Goal: Transaction & Acquisition: Purchase product/service

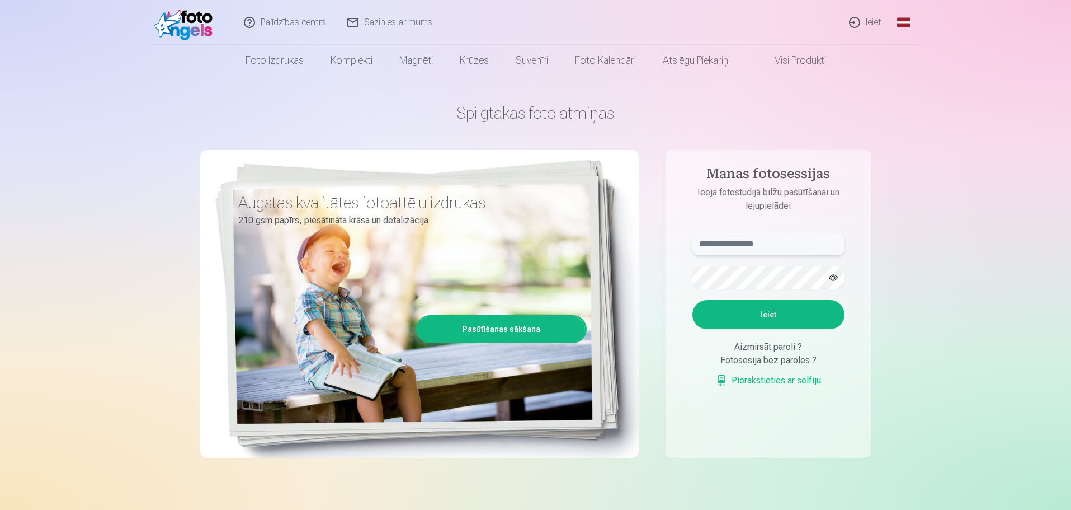
click at [742, 248] on input "text" at bounding box center [769, 244] width 152 height 22
type input "**********"
click at [751, 309] on button "Ieiet" at bounding box center [769, 314] width 152 height 29
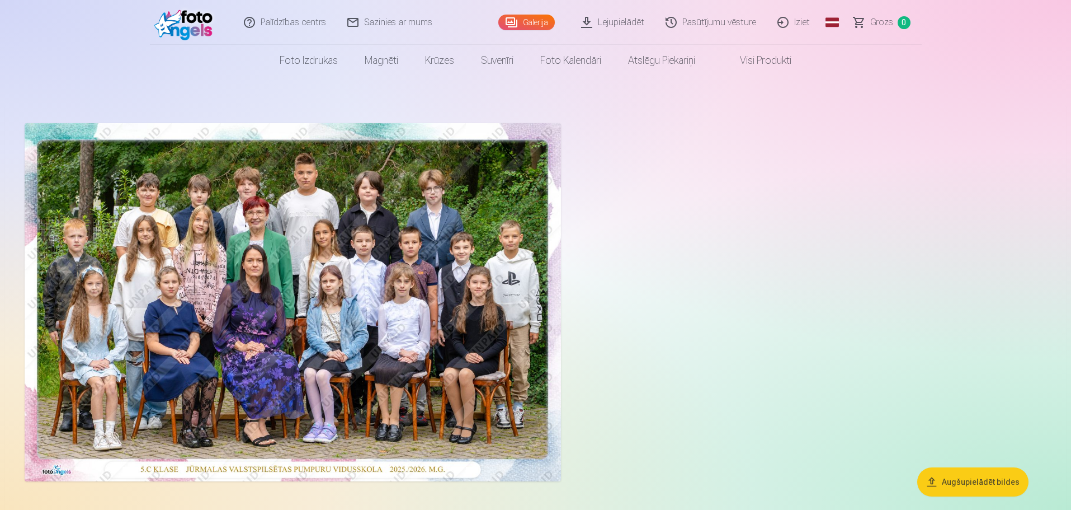
click at [358, 261] on img at bounding box center [293, 302] width 536 height 358
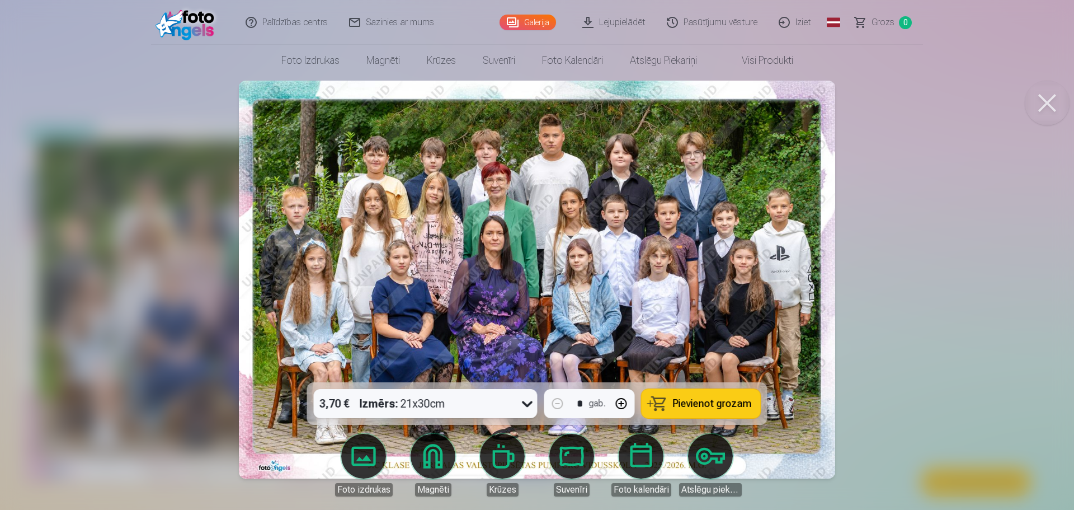
click at [1044, 103] on button at bounding box center [1047, 103] width 45 height 45
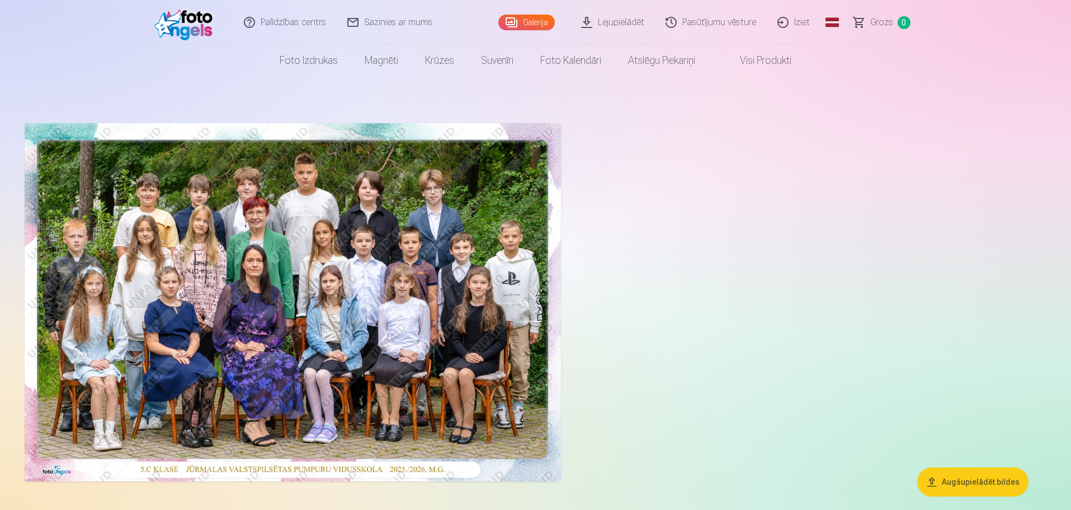
click at [967, 474] on button "Augšupielādēt bildes" at bounding box center [972, 481] width 111 height 29
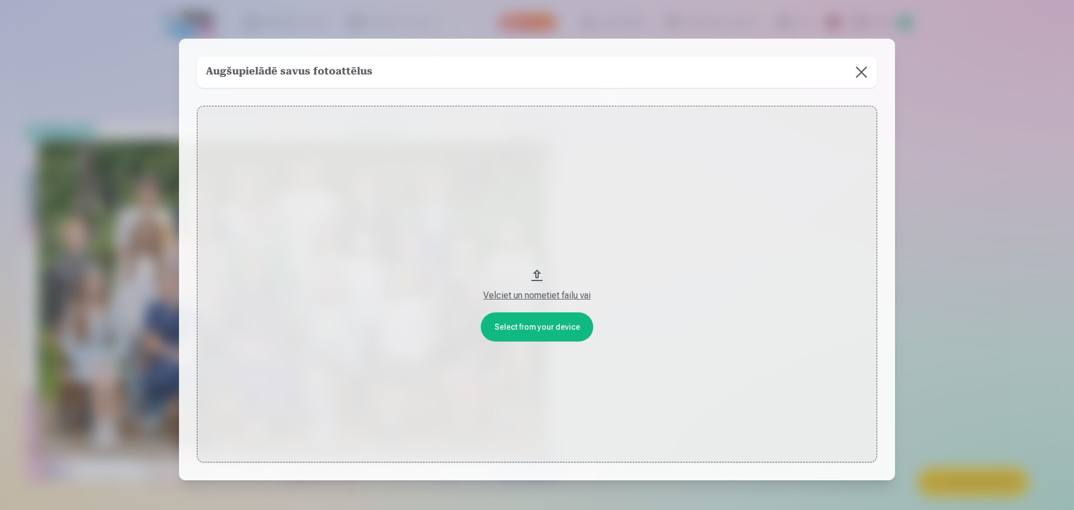
click at [527, 295] on div "Velciet un nometiet failu vai" at bounding box center [537, 295] width 658 height 13
click at [862, 73] on button at bounding box center [861, 72] width 31 height 31
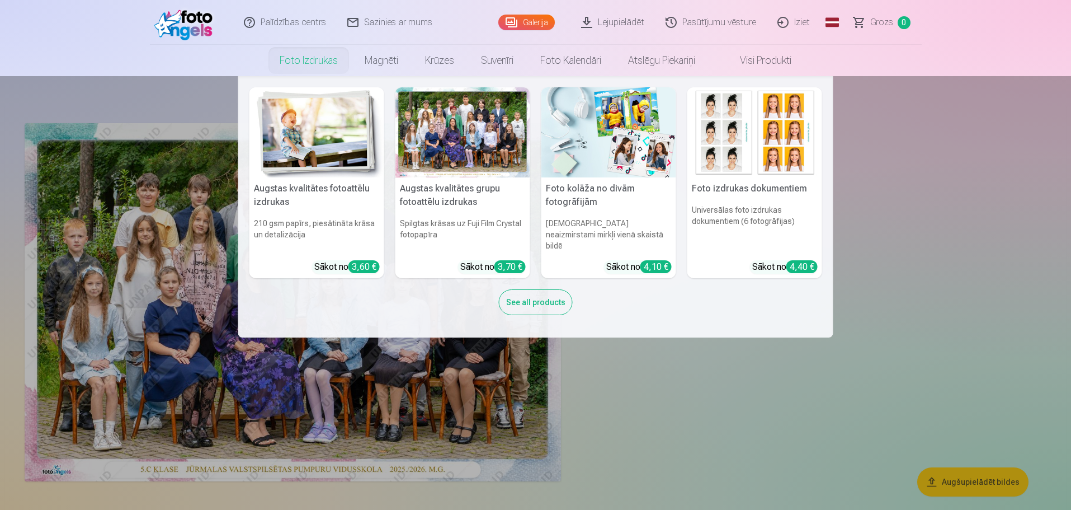
click at [200, 199] on nav "Augstas kvalitātes fotoattēlu izdrukas 210 gsm papīrs, piesātināta krāsa un det…" at bounding box center [535, 206] width 1071 height 261
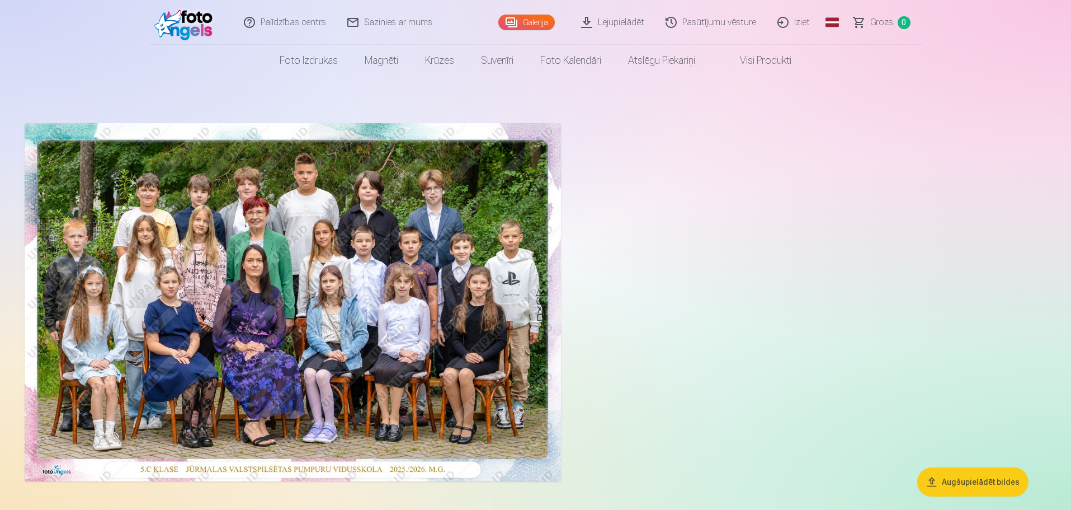
click at [367, 266] on img at bounding box center [293, 302] width 536 height 358
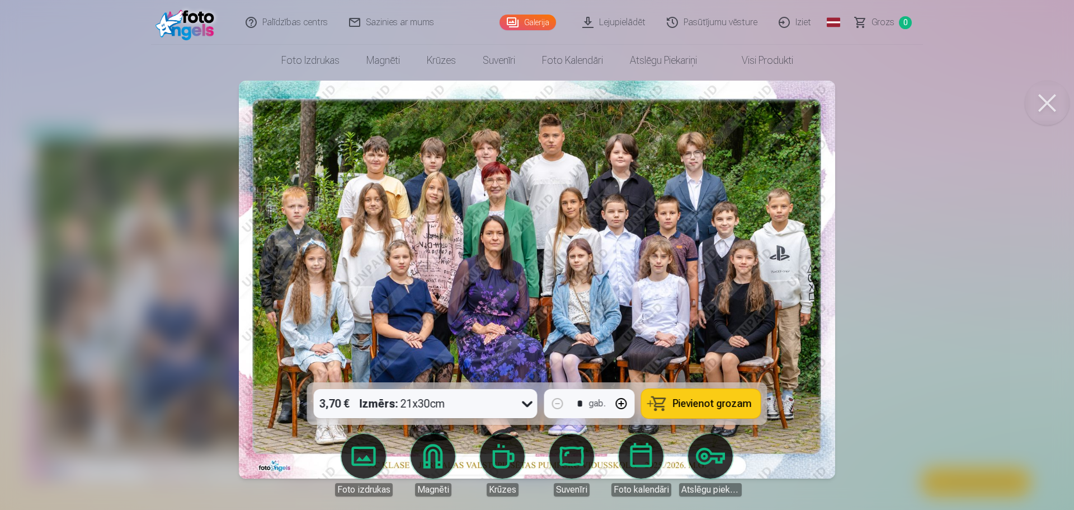
click at [514, 405] on div "3,70 € Izmērs : 21x30cm" at bounding box center [415, 403] width 203 height 29
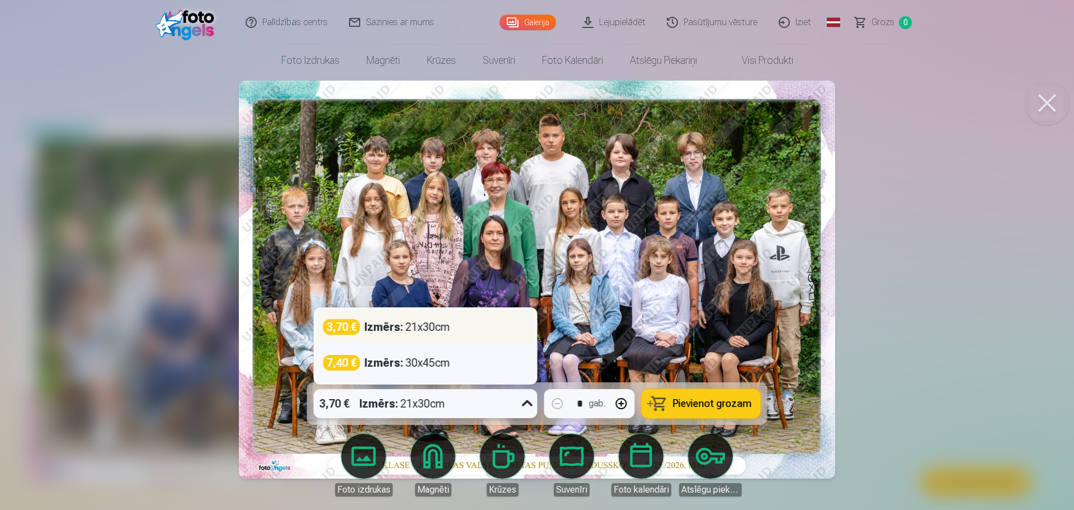
click at [449, 329] on div "Izmērs : 21x30cm" at bounding box center [408, 327] width 86 height 16
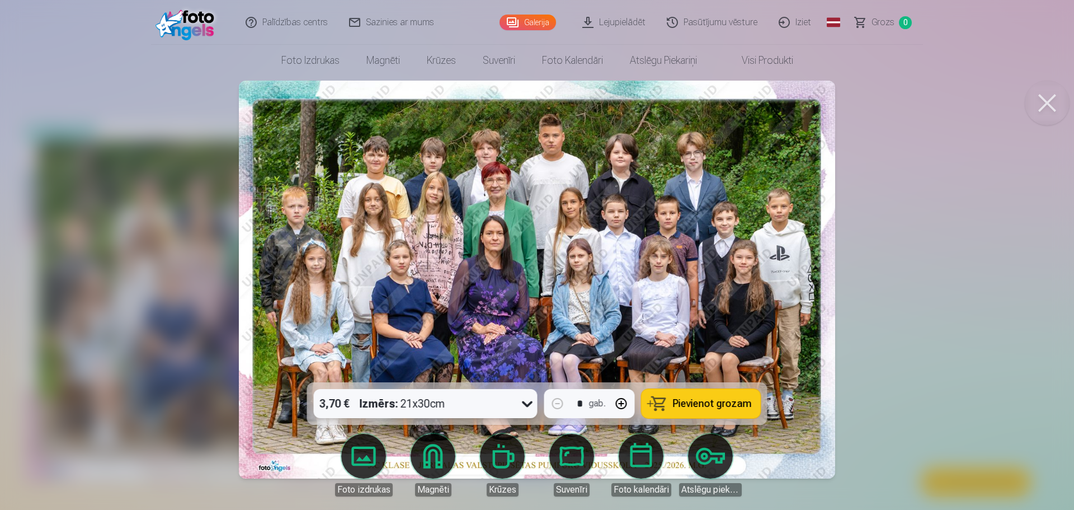
click at [712, 398] on span "Pievienot grozam" at bounding box center [712, 403] width 79 height 10
click at [1055, 105] on button at bounding box center [1047, 103] width 45 height 45
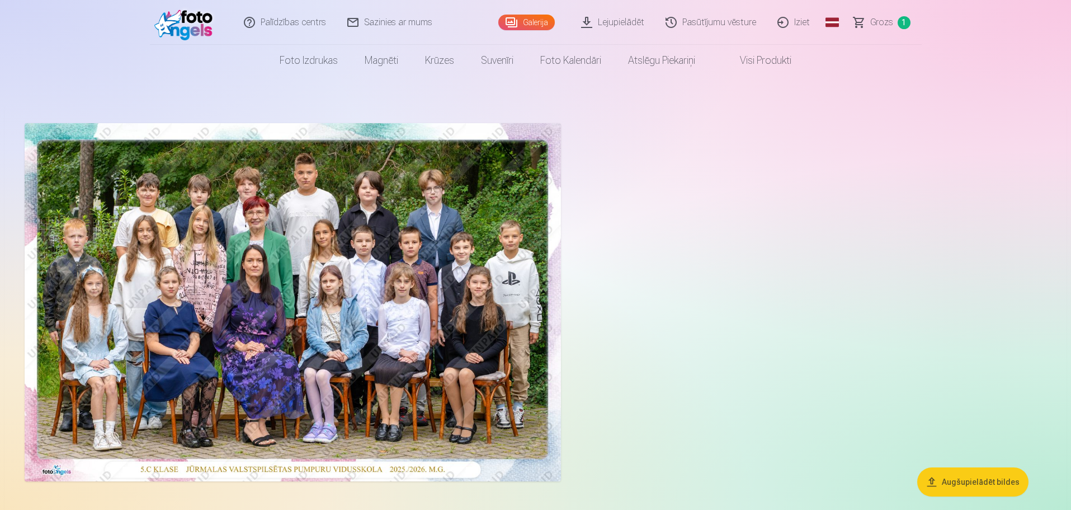
click at [888, 23] on span "Grozs" at bounding box center [881, 22] width 23 height 13
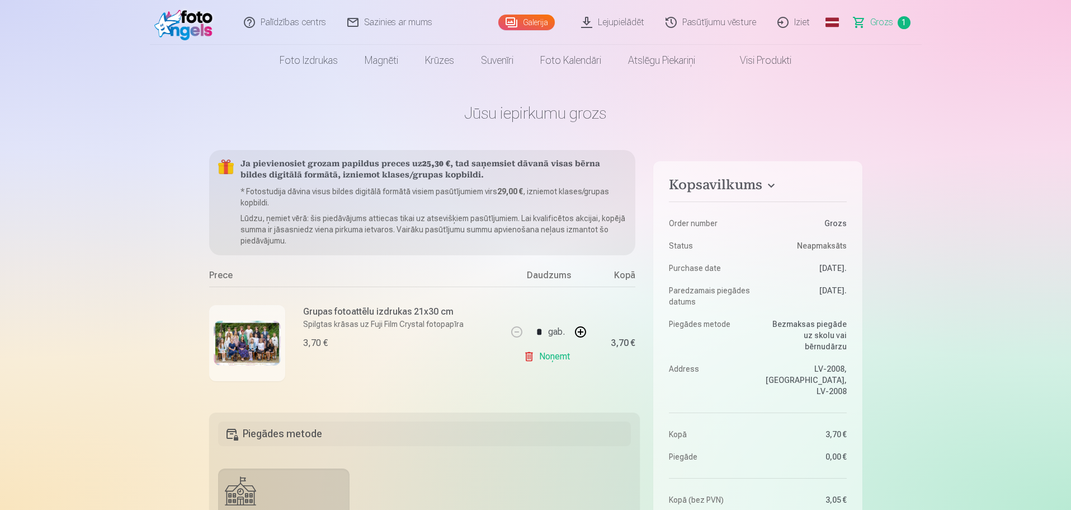
click at [249, 346] on img at bounding box center [247, 343] width 67 height 45
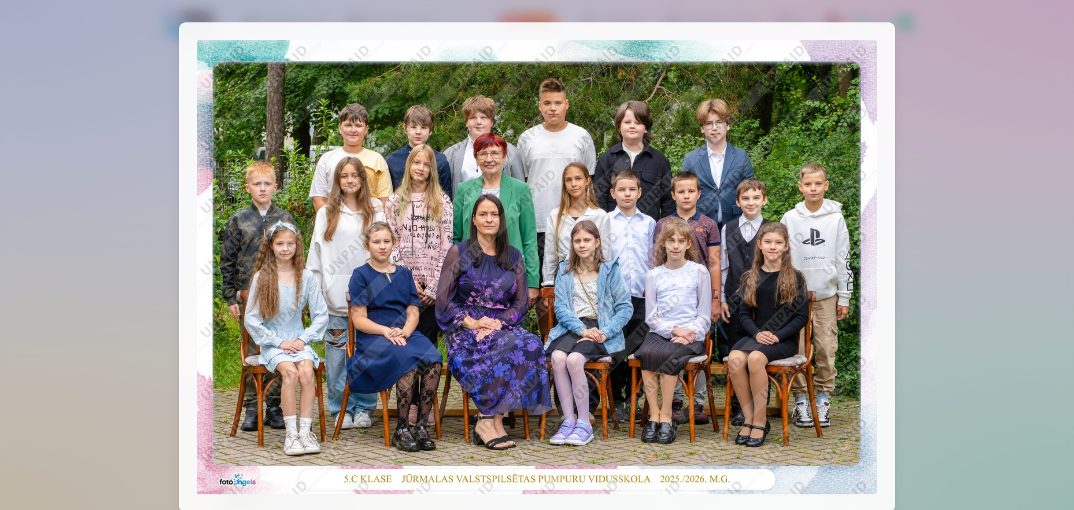
click at [985, 83] on div at bounding box center [537, 255] width 1074 height 510
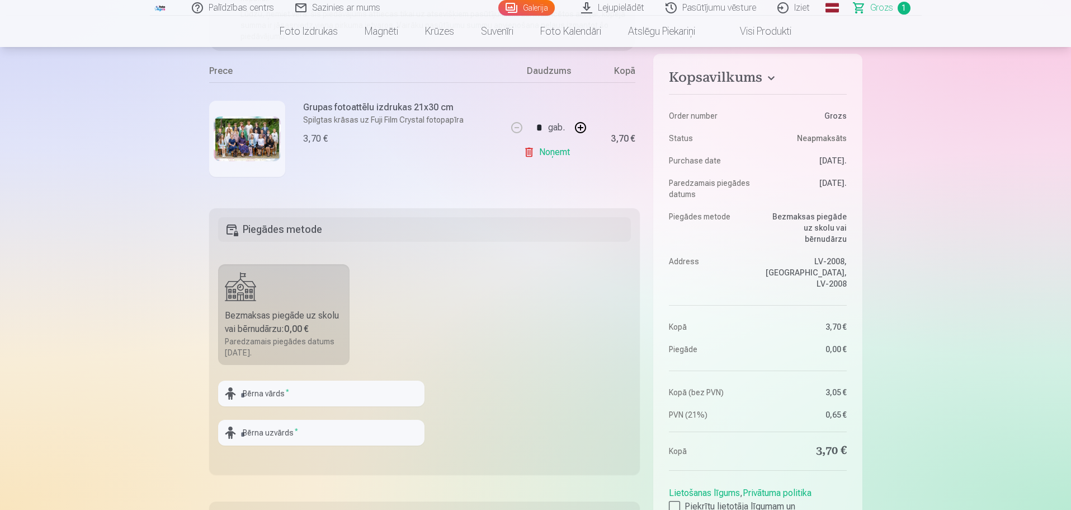
scroll to position [224, 0]
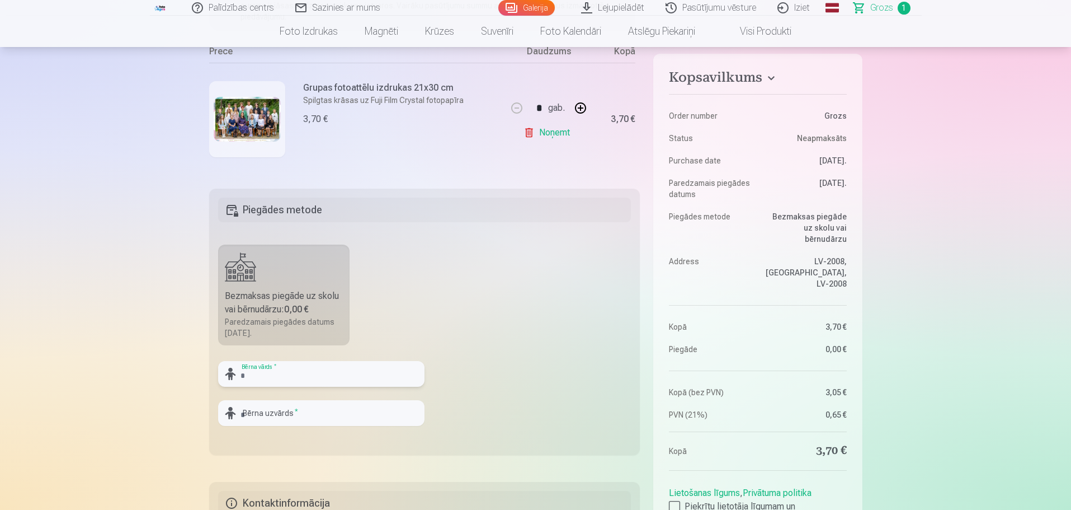
click at [283, 378] on input "text" at bounding box center [321, 374] width 206 height 26
type input "****"
click at [270, 423] on input "text" at bounding box center [321, 413] width 206 height 26
type input "*****"
click at [450, 331] on fieldset "Piegādes metode Bezmaksas piegāde uz skolu vai bērnudārzu : 0,00 € Paredzamais …" at bounding box center [424, 322] width 431 height 266
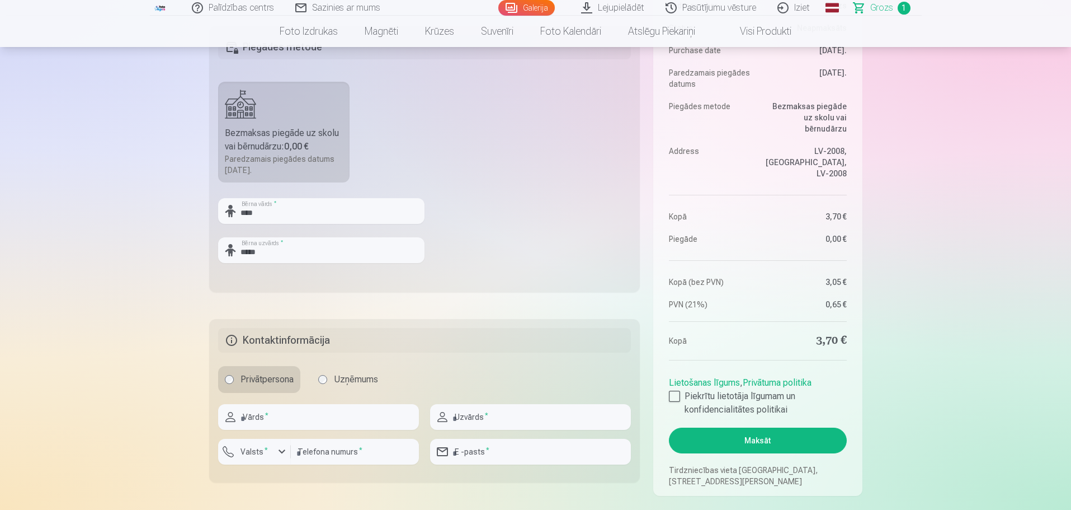
scroll to position [392, 0]
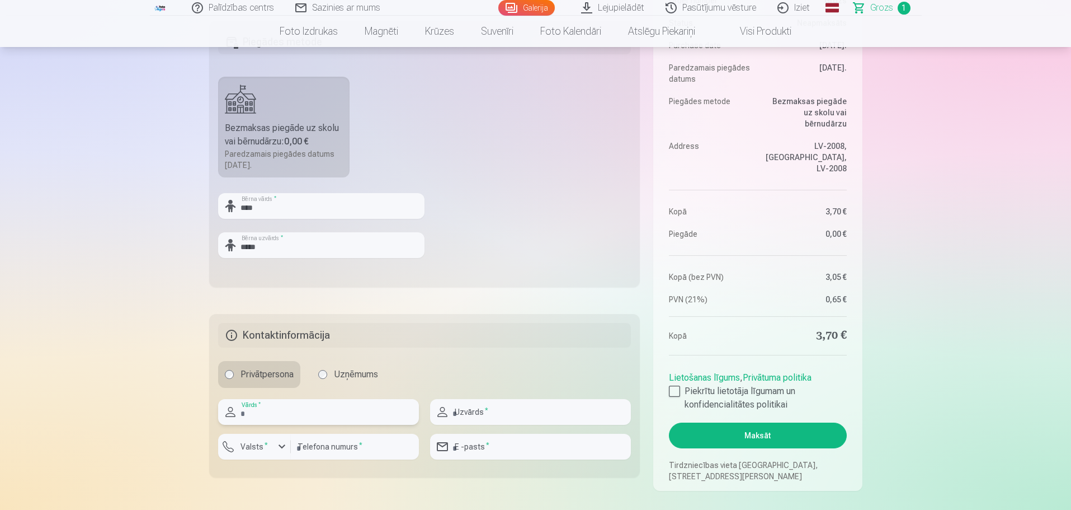
click at [269, 412] on input "text" at bounding box center [318, 412] width 201 height 26
type input "*"
type input "******"
click at [476, 411] on input "text" at bounding box center [530, 412] width 201 height 26
type input "*******"
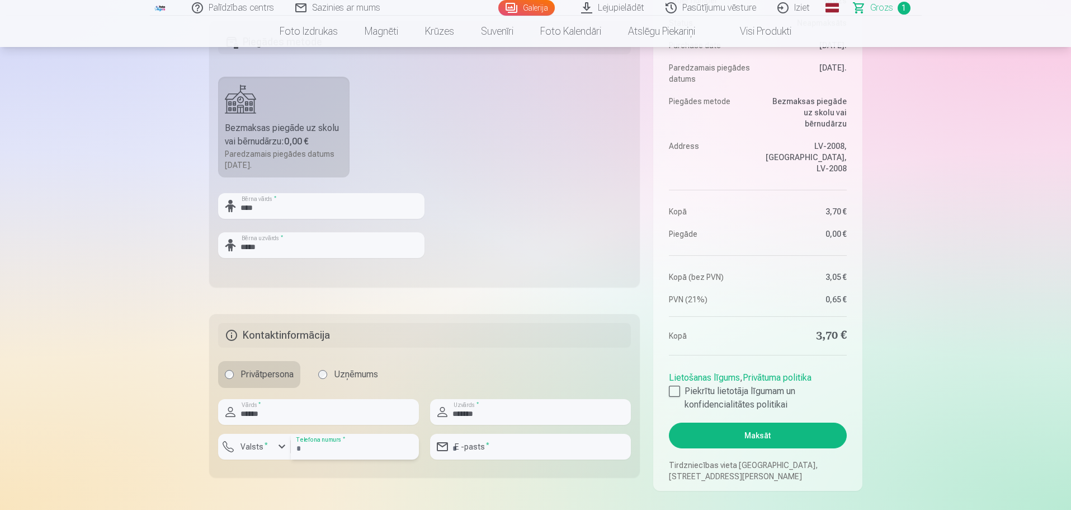
click at [384, 437] on input "number" at bounding box center [355, 447] width 128 height 26
type input "********"
click at [479, 448] on input "email" at bounding box center [530, 447] width 201 height 26
type input "**********"
click at [504, 350] on fieldset "**********" at bounding box center [424, 395] width 431 height 163
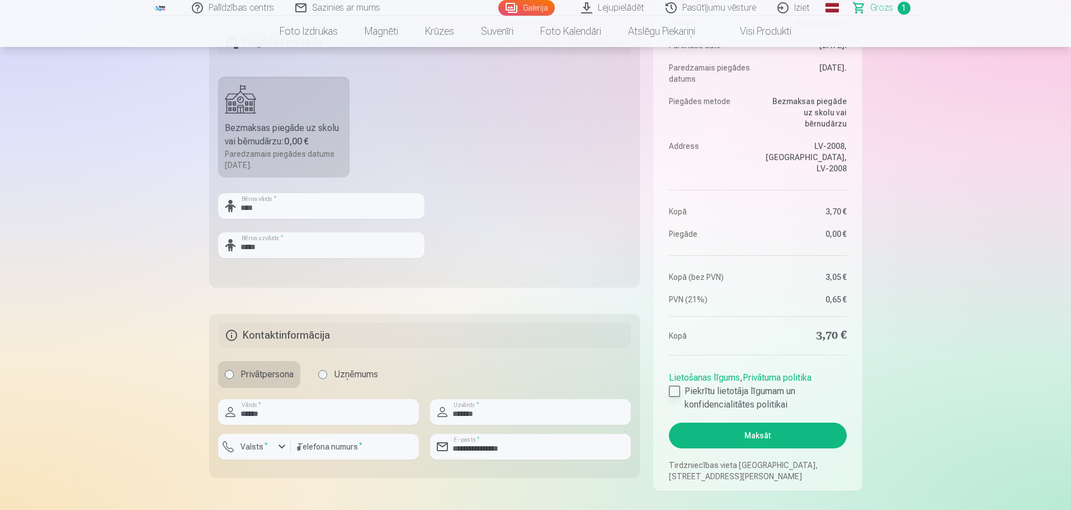
click at [677, 394] on div at bounding box center [674, 390] width 11 height 11
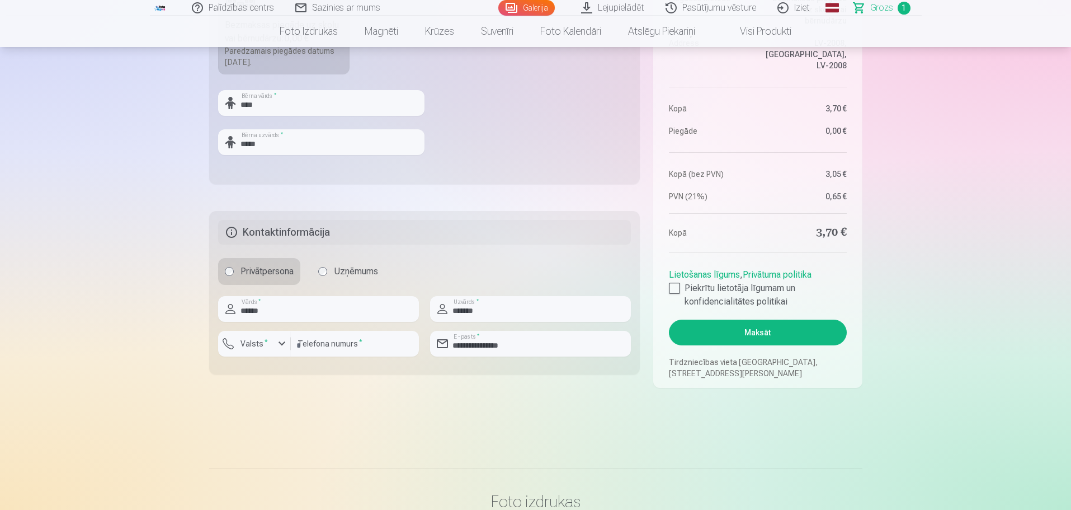
scroll to position [559, 0]
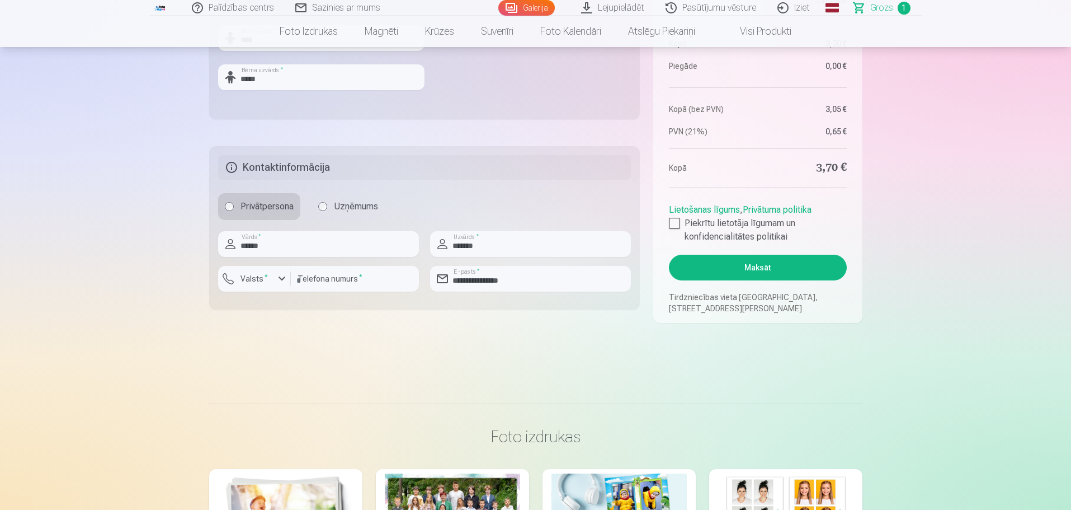
click at [789, 272] on button "Maksāt" at bounding box center [757, 268] width 177 height 26
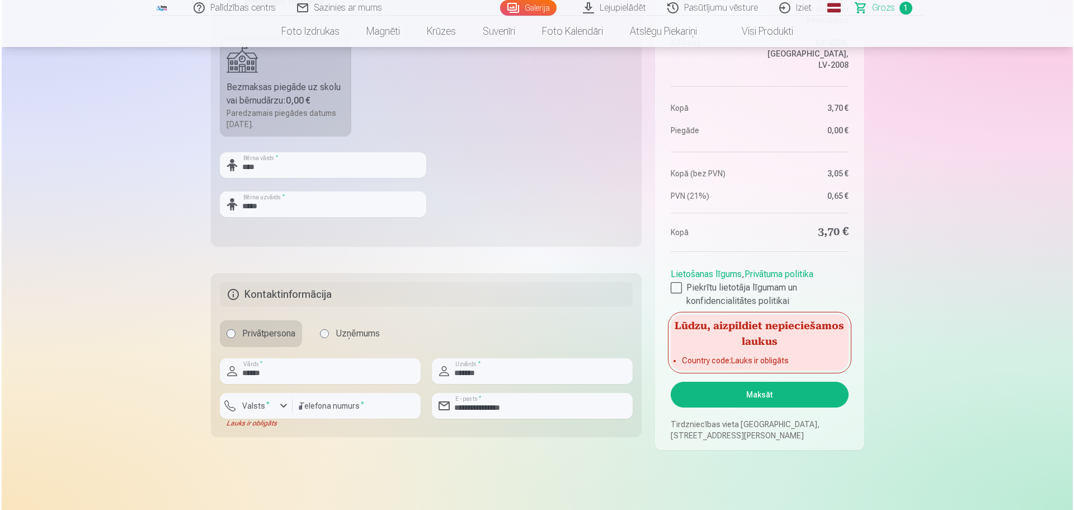
scroll to position [448, 0]
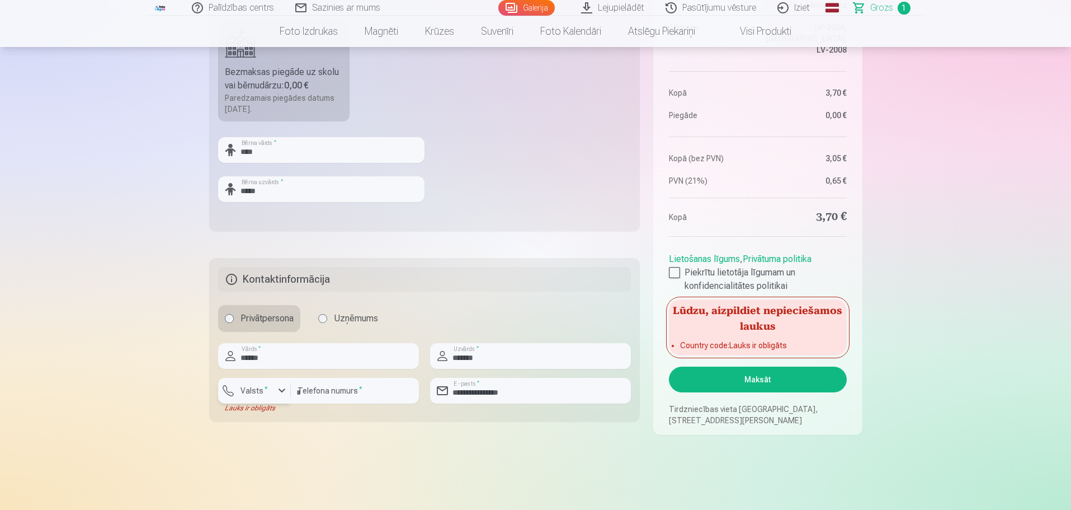
click at [265, 395] on label "Valsts *" at bounding box center [254, 390] width 36 height 11
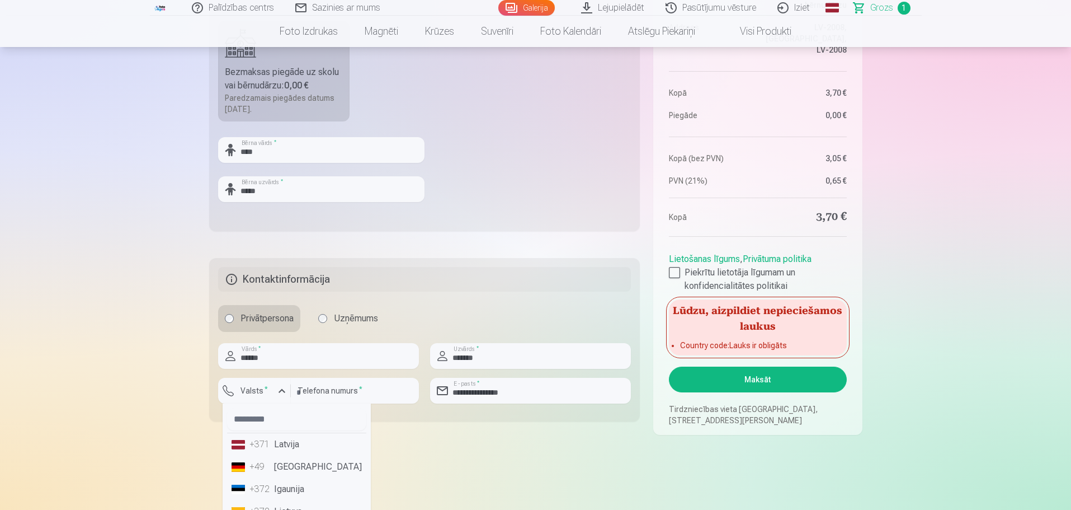
click at [280, 447] on li "+371 Latvija" at bounding box center [296, 444] width 139 height 22
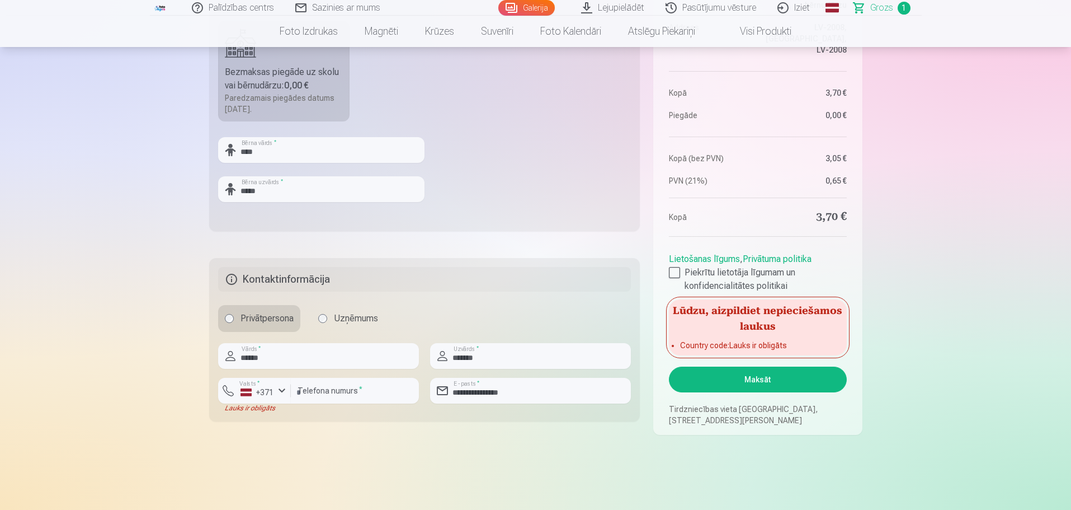
click at [444, 305] on fieldset "**********" at bounding box center [424, 339] width 431 height 163
click at [764, 385] on button "Maksāt" at bounding box center [757, 379] width 177 height 26
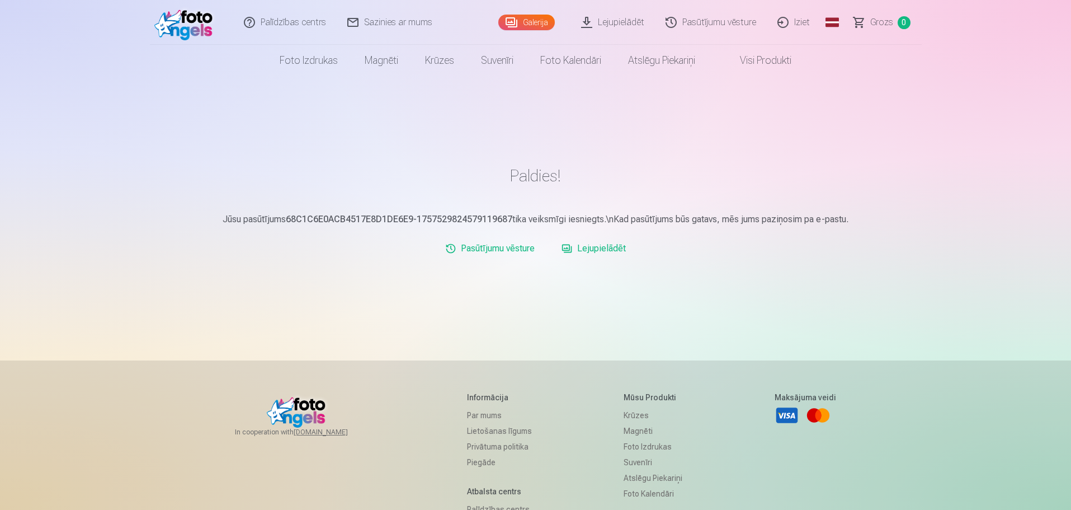
click at [505, 249] on link "Pasūtījumu vēsture" at bounding box center [490, 248] width 98 height 22
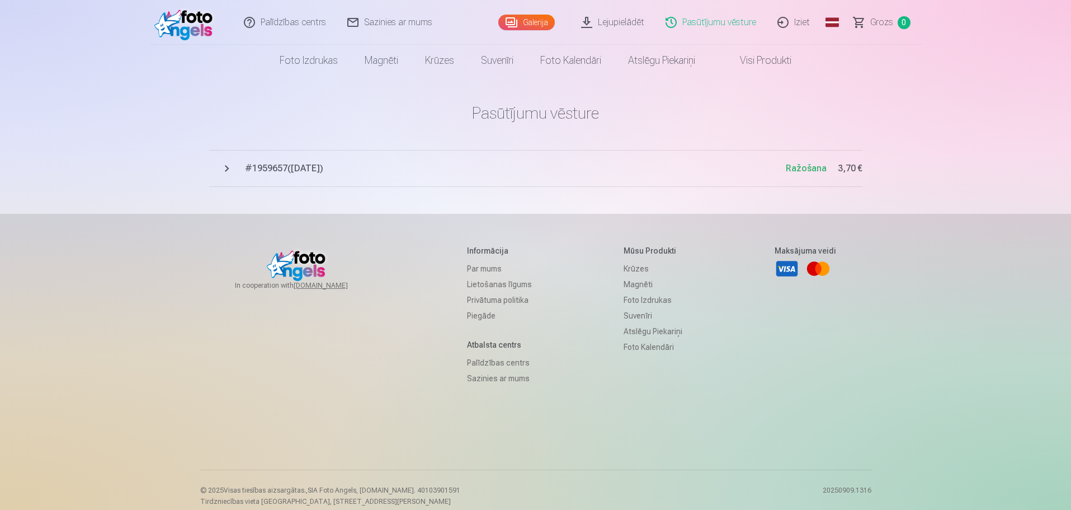
click at [229, 167] on button "# 1959657 ( 10.09.2025 ) Ražošana 3,70 €" at bounding box center [535, 168] width 653 height 37
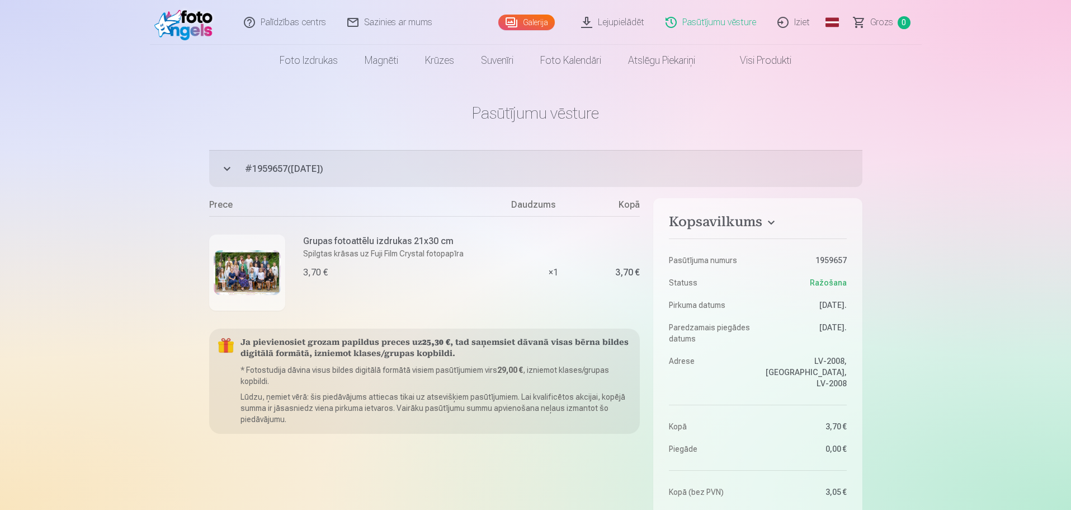
click at [609, 22] on link "Lejupielādēt" at bounding box center [613, 22] width 84 height 45
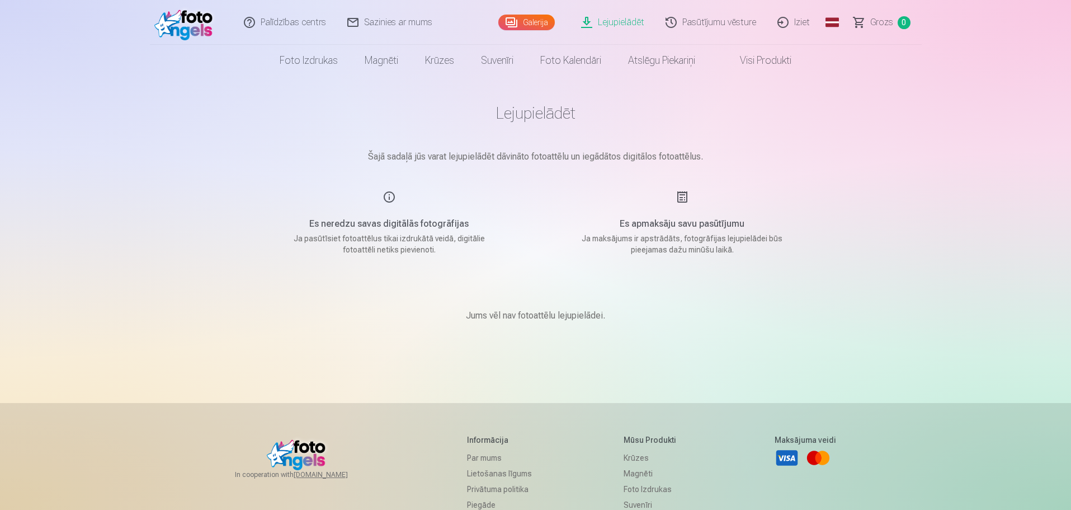
click at [718, 27] on link "Pasūtījumu vēsture" at bounding box center [712, 22] width 112 height 45
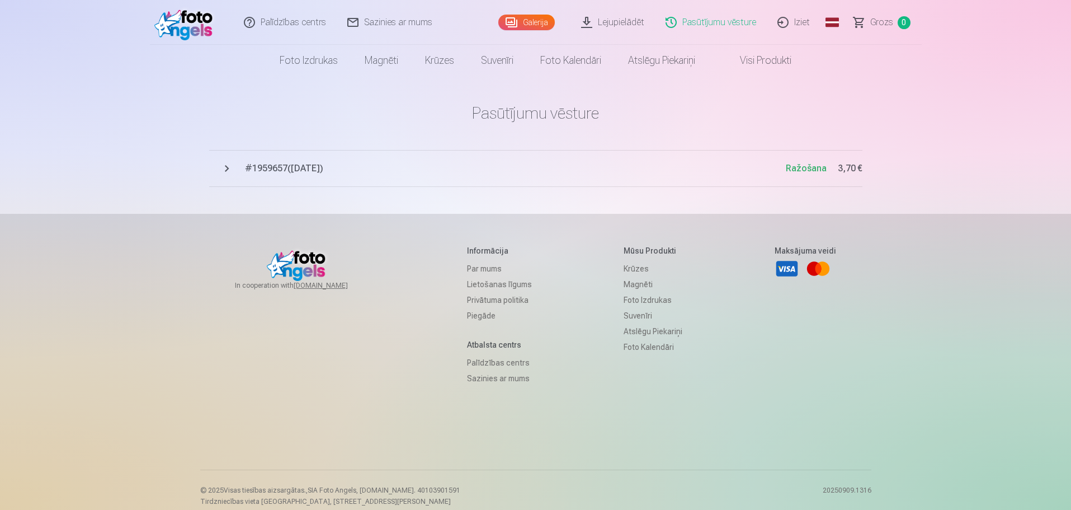
click at [230, 167] on button "# 1959657 ( 10.09.2025 ) Ražošana 3,70 €" at bounding box center [535, 168] width 653 height 37
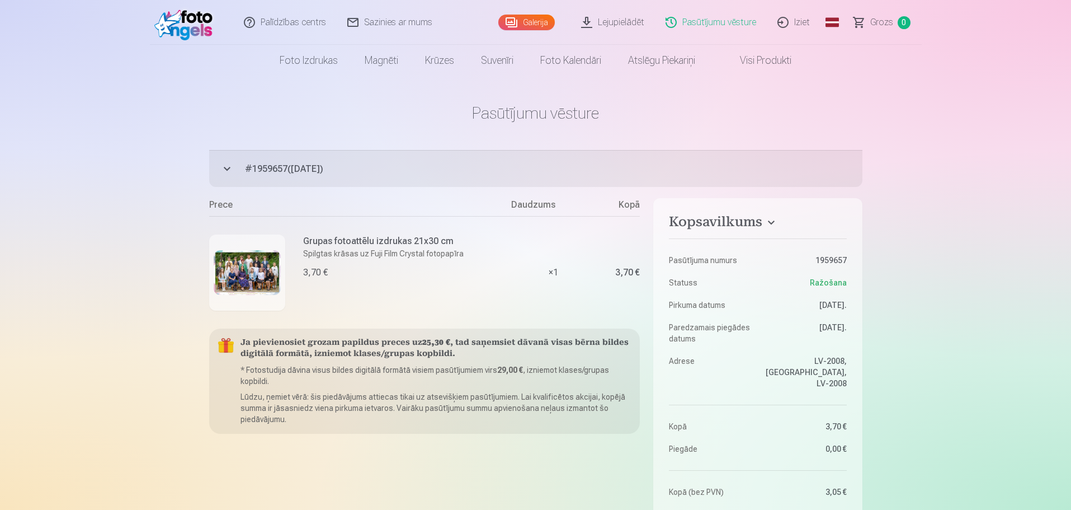
click at [241, 260] on img at bounding box center [247, 272] width 67 height 45
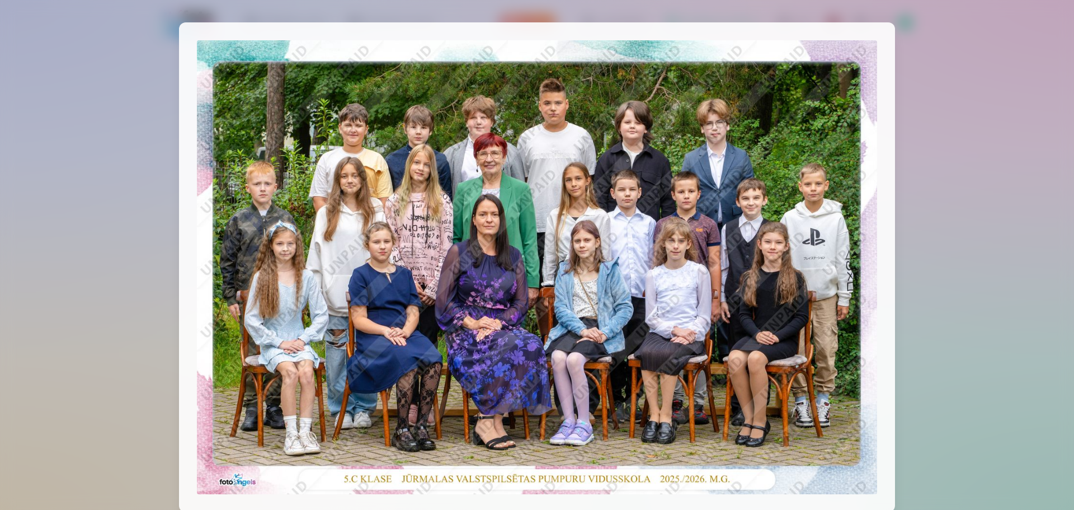
click at [954, 103] on div at bounding box center [537, 255] width 1074 height 510
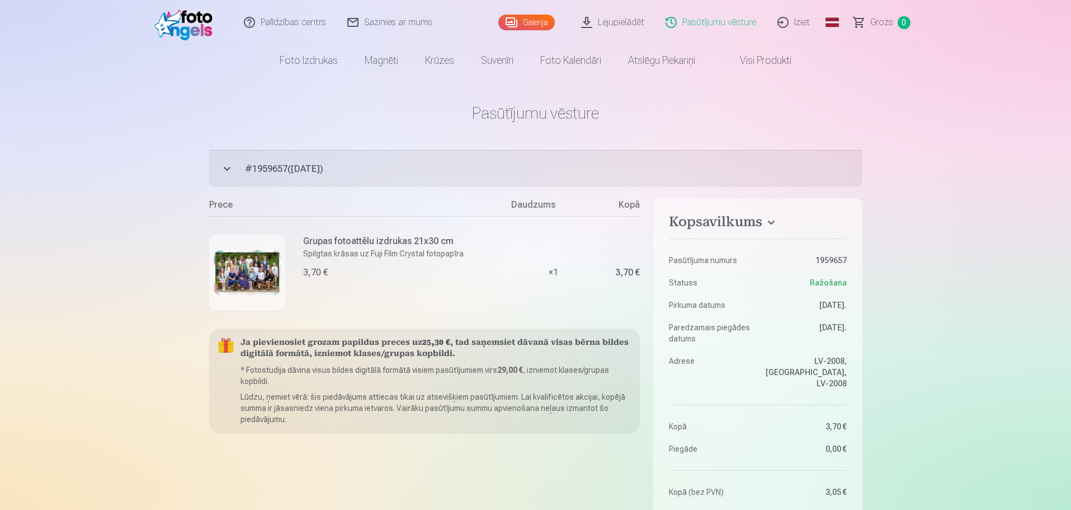
click at [801, 21] on link "Iziet" at bounding box center [795, 22] width 54 height 45
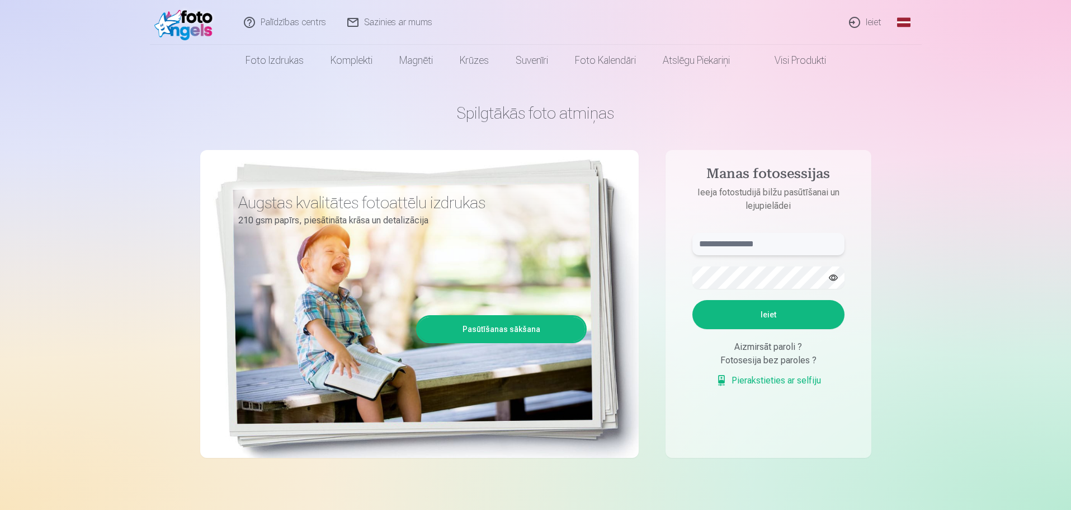
click at [721, 248] on input "text" at bounding box center [769, 244] width 152 height 22
type input "**********"
click at [759, 309] on button "Ieiet" at bounding box center [769, 314] width 152 height 29
